Goal: Book appointment/travel/reservation

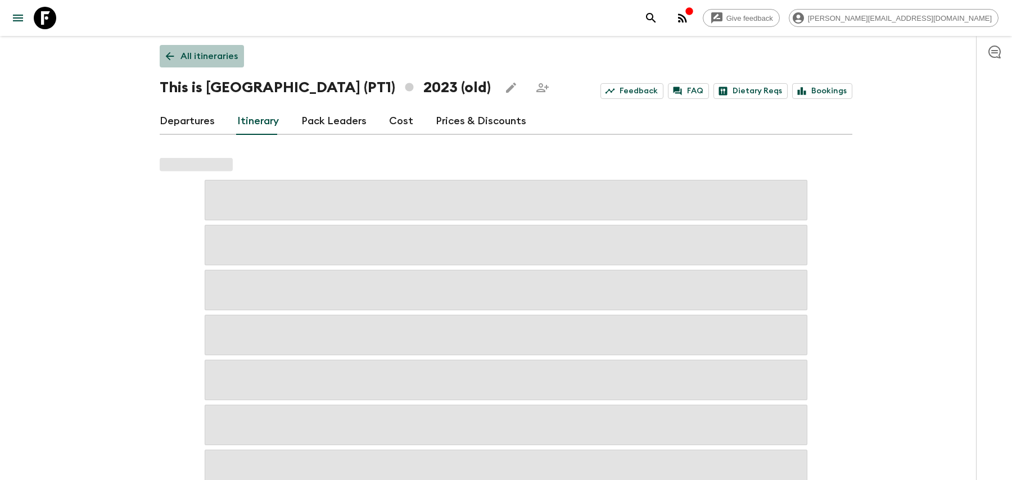
click at [237, 54] on link "All itineraries" at bounding box center [202, 56] width 84 height 22
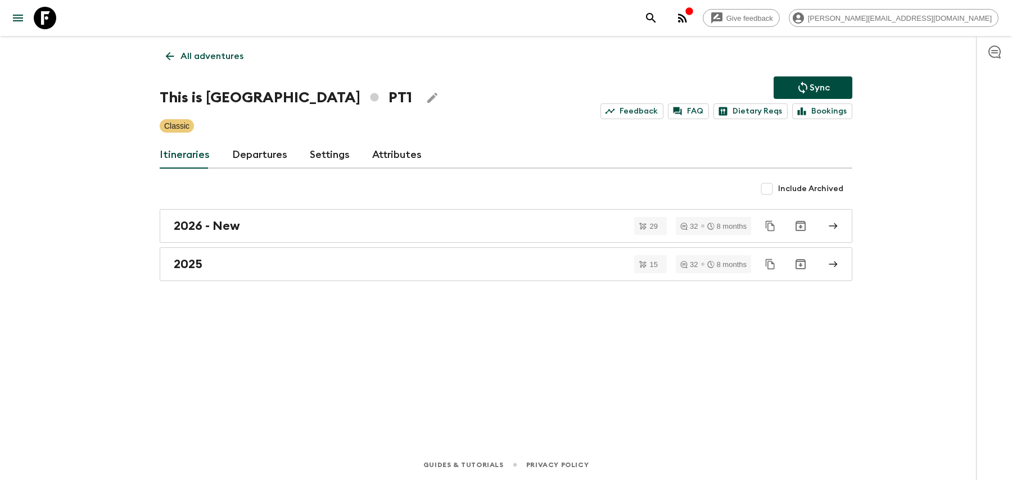
click at [226, 53] on p "All adventures" at bounding box center [212, 55] width 63 height 13
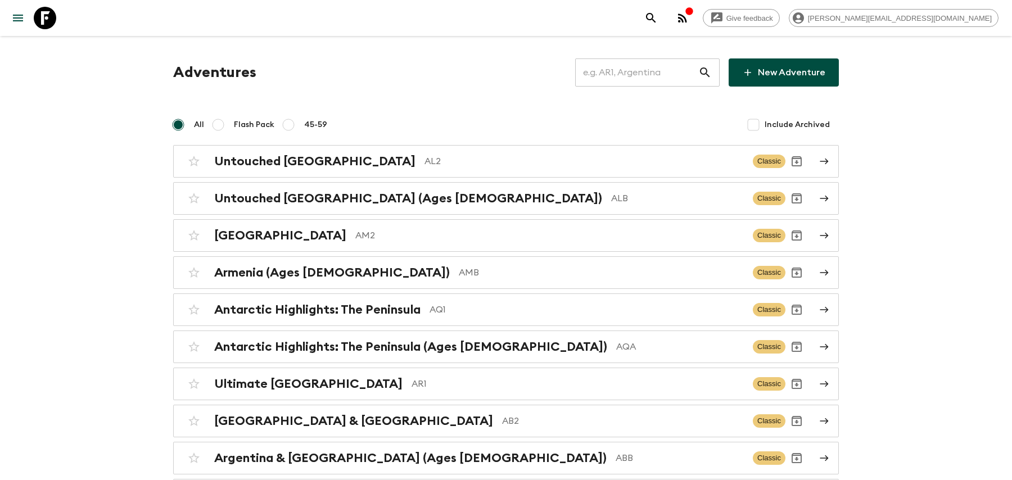
click at [663, 72] on input "text" at bounding box center [636, 72] width 123 height 31
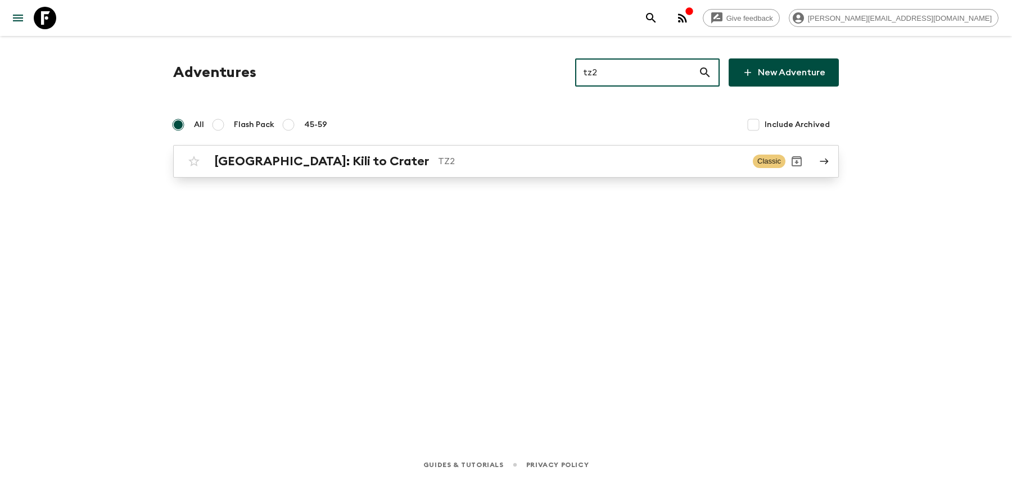
type input "tz2"
click at [553, 163] on p "TZ2" at bounding box center [591, 161] width 306 height 13
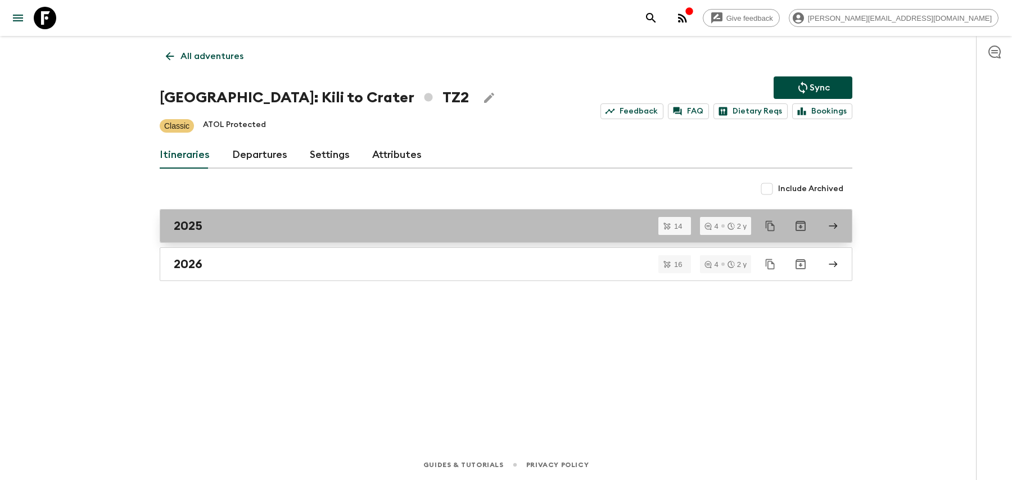
click at [366, 217] on link "2025" at bounding box center [506, 226] width 693 height 34
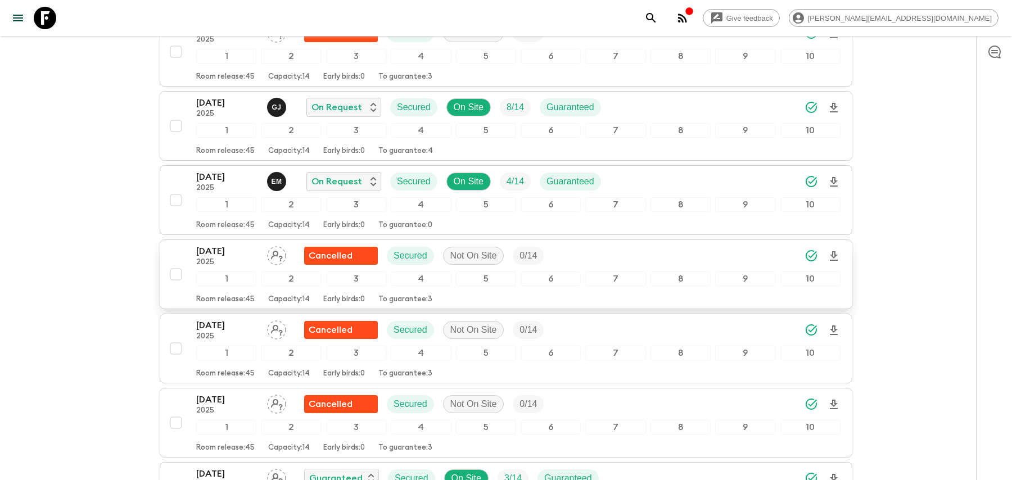
scroll to position [315, 0]
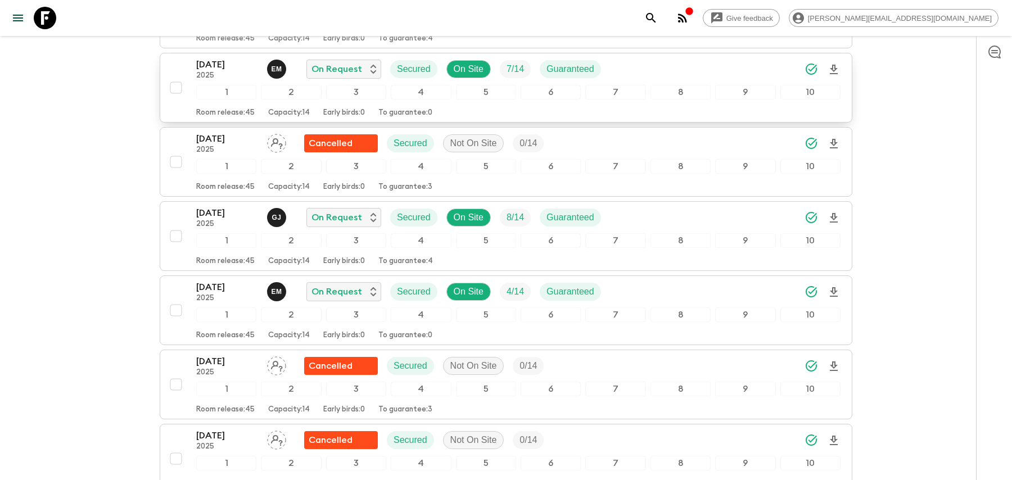
click at [639, 74] on div "[DATE] 2025 E M On Request Secured On Site 7 / 14 Guaranteed" at bounding box center [518, 69] width 645 height 22
